Goal: Transaction & Acquisition: Purchase product/service

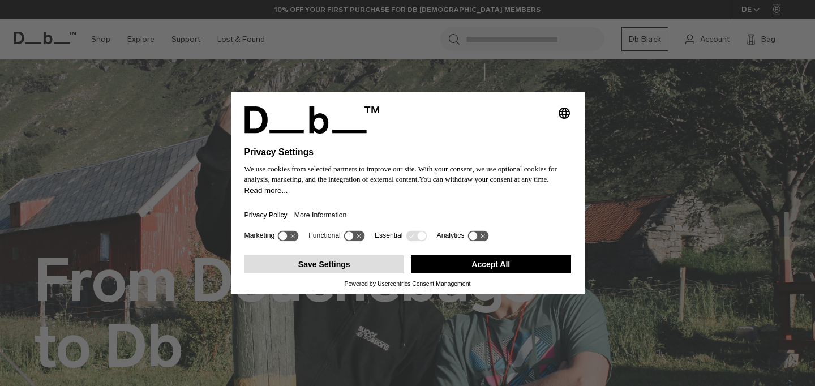
click at [377, 269] on button "Save Settings" at bounding box center [325, 264] width 160 height 18
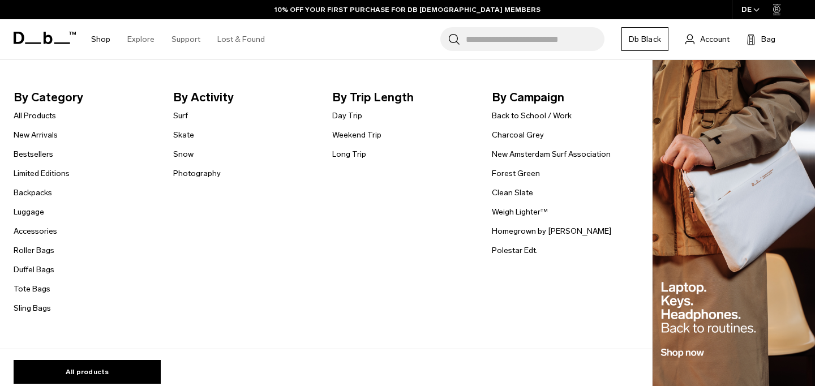
click at [99, 39] on link "Shop" at bounding box center [100, 39] width 19 height 40
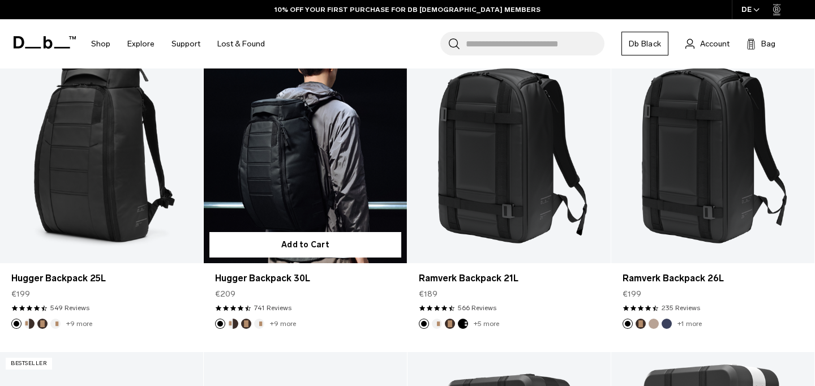
scroll to position [247, 0]
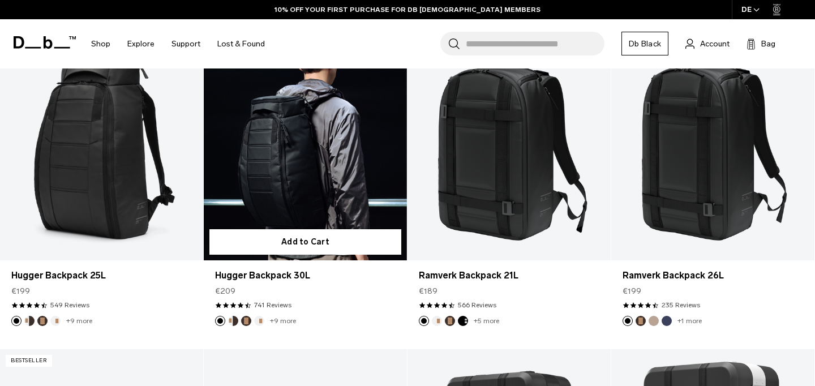
click at [342, 139] on link "Hugger Backpack 30L" at bounding box center [305, 148] width 203 height 226
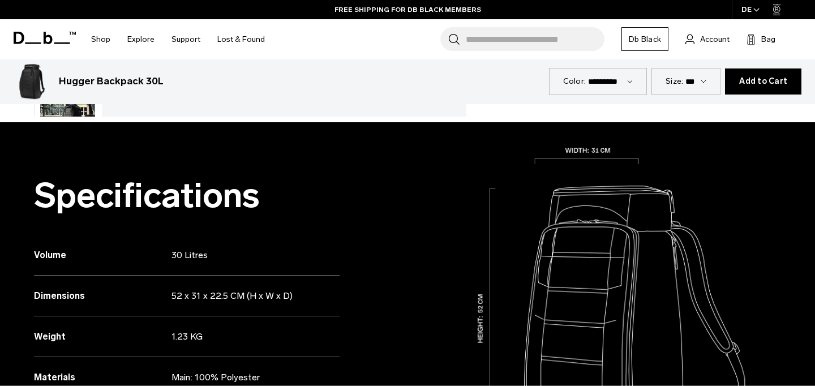
scroll to position [582, 0]
